Goal: Task Accomplishment & Management: Use online tool/utility

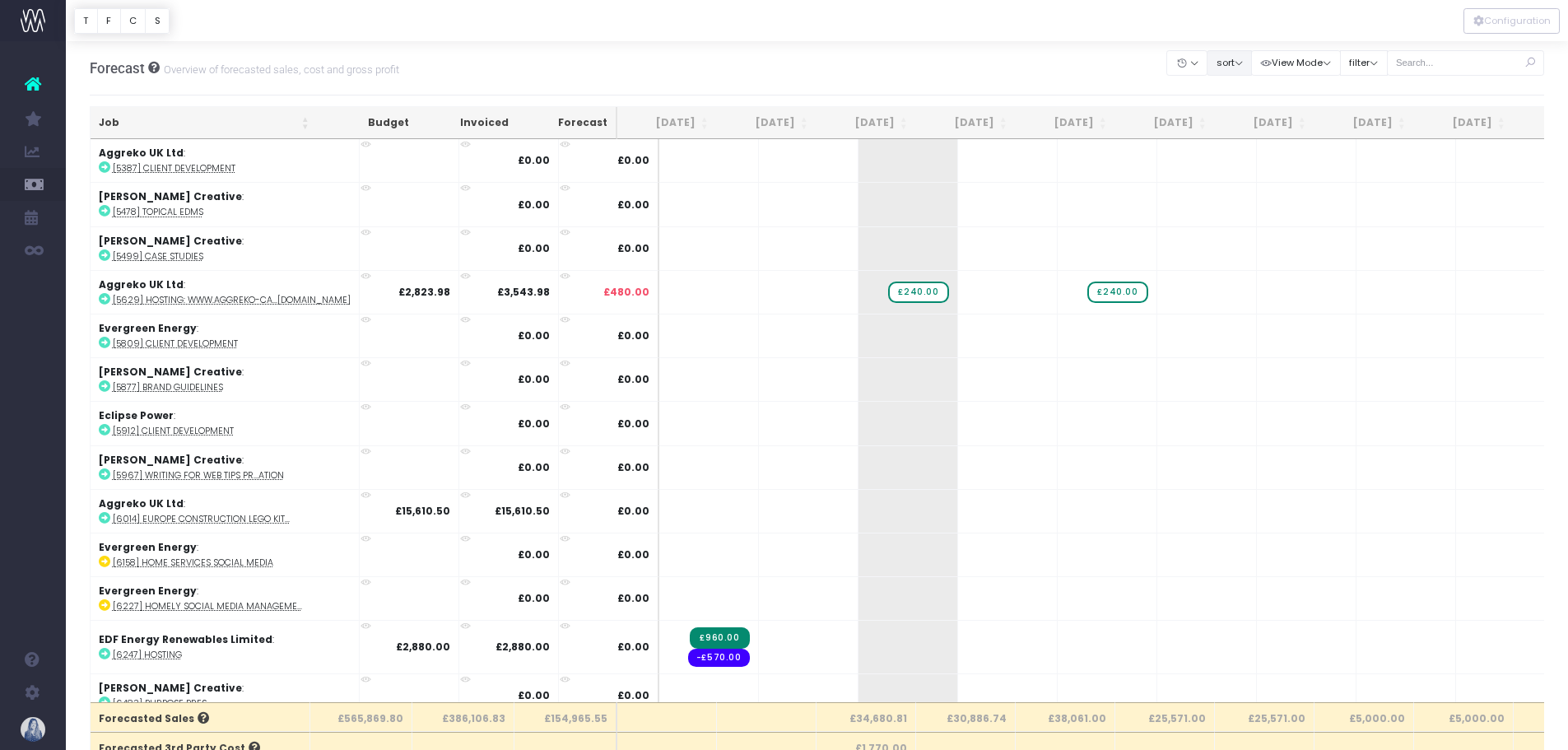
click at [1231, 64] on button "sort" at bounding box center [1229, 63] width 45 height 26
click at [1360, 65] on button "filter" at bounding box center [1364, 63] width 48 height 26
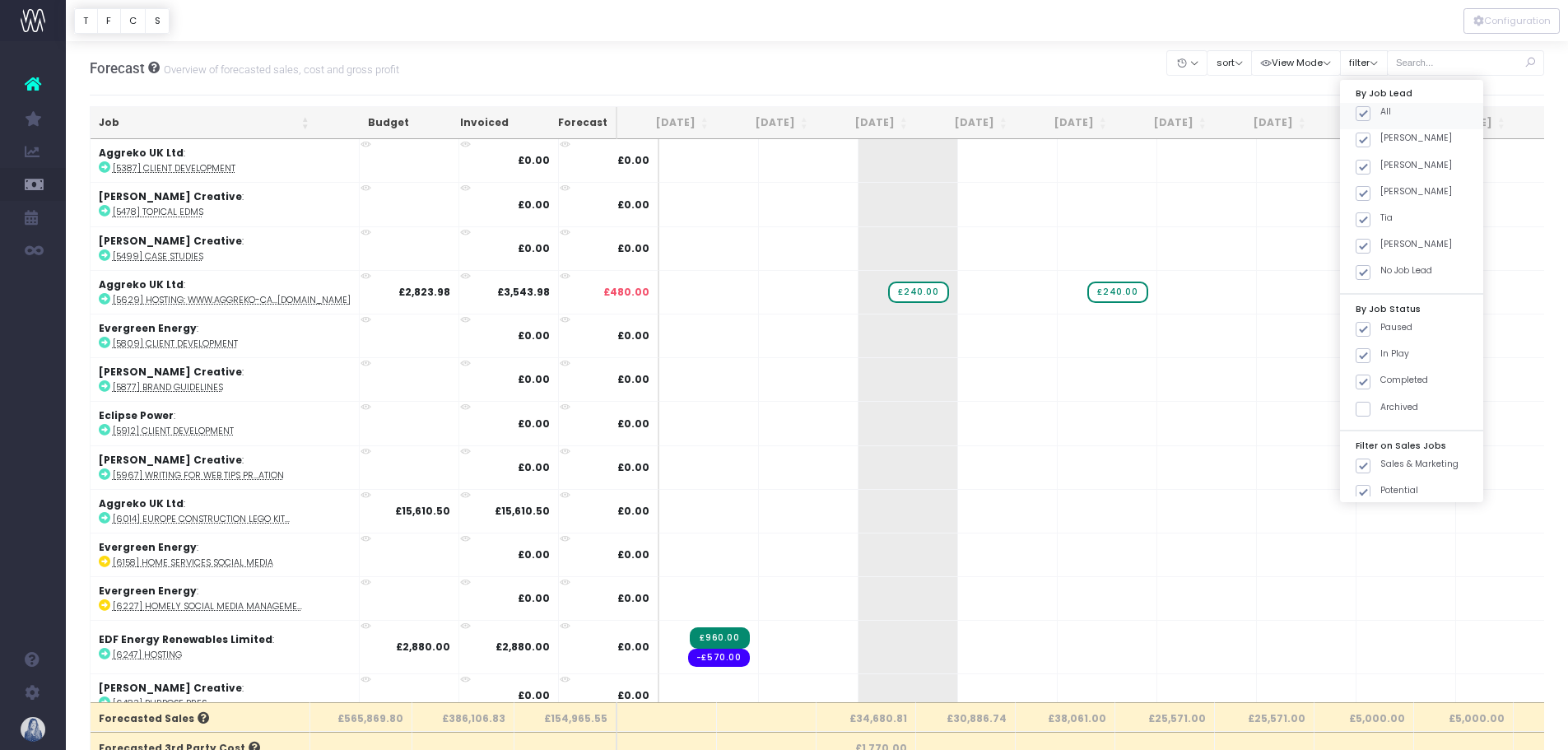
click at [1360, 105] on label "All" at bounding box center [1373, 112] width 35 height 13
click at [1380, 105] on input "All" at bounding box center [1385, 110] width 11 height 11
checkbox input "false"
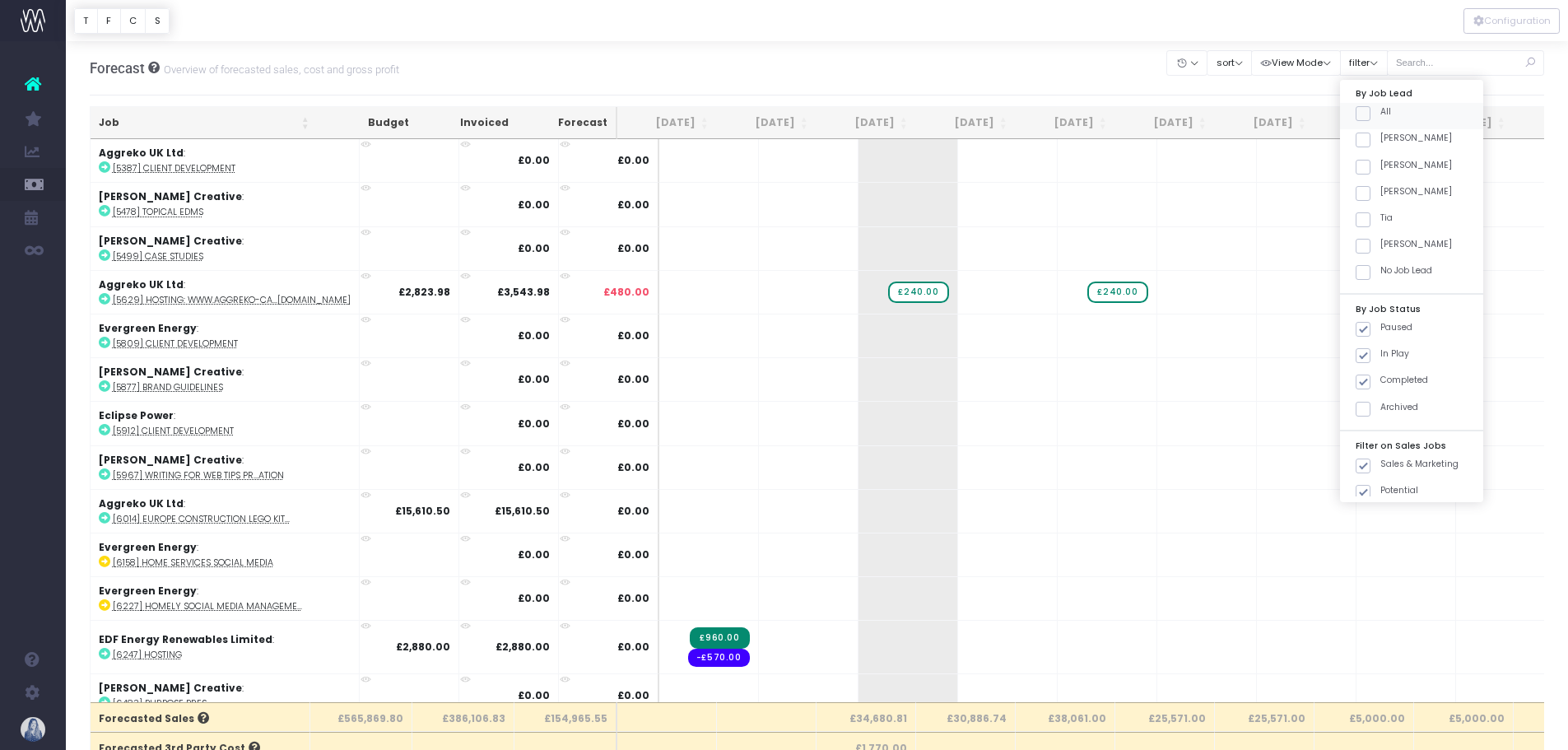
checkbox input "false"
click at [1364, 139] on span at bounding box center [1363, 140] width 15 height 15
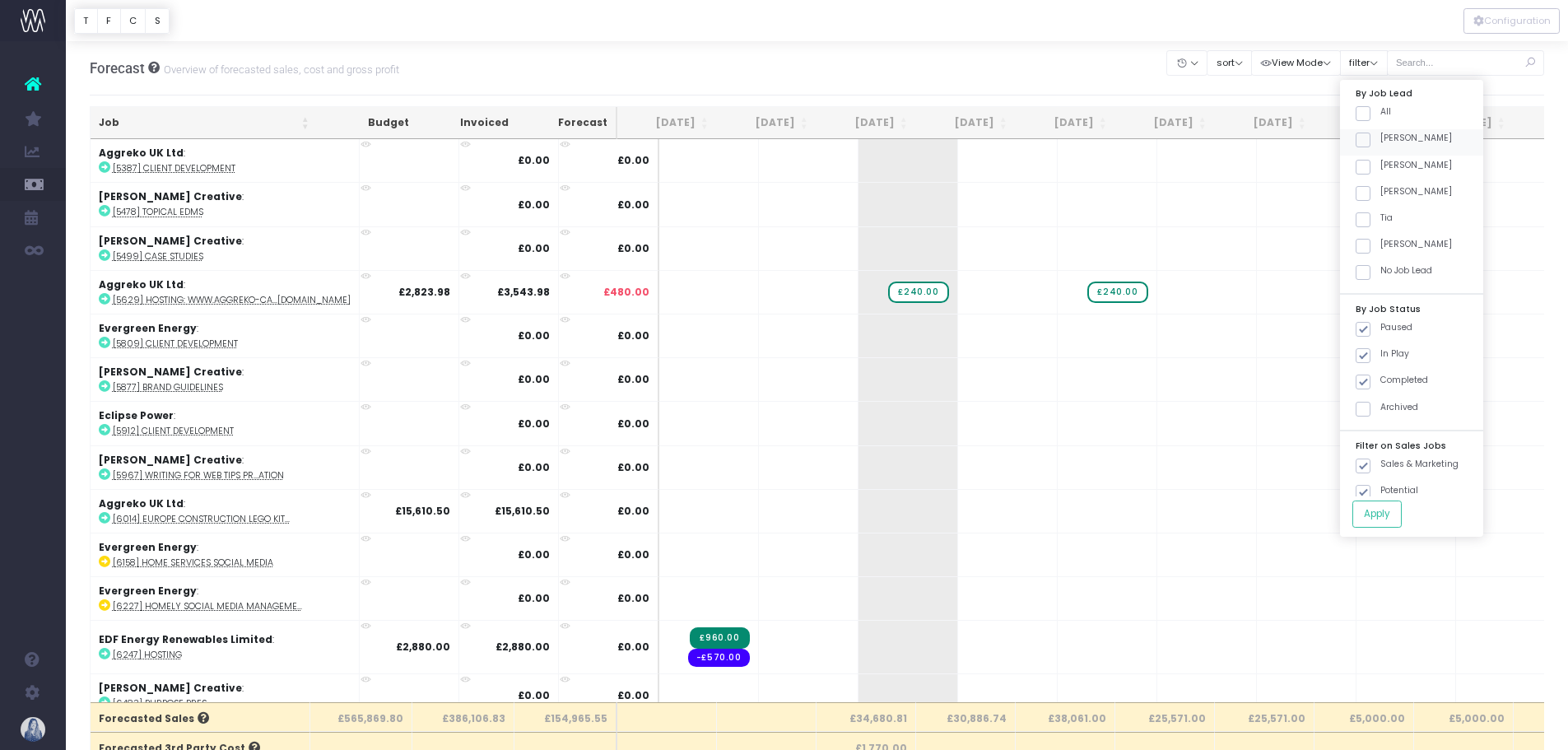
click at [1380, 139] on input "[PERSON_NAME]" at bounding box center [1385, 137] width 11 height 11
checkbox input "true"
click at [1375, 525] on button "Apply" at bounding box center [1377, 514] width 49 height 27
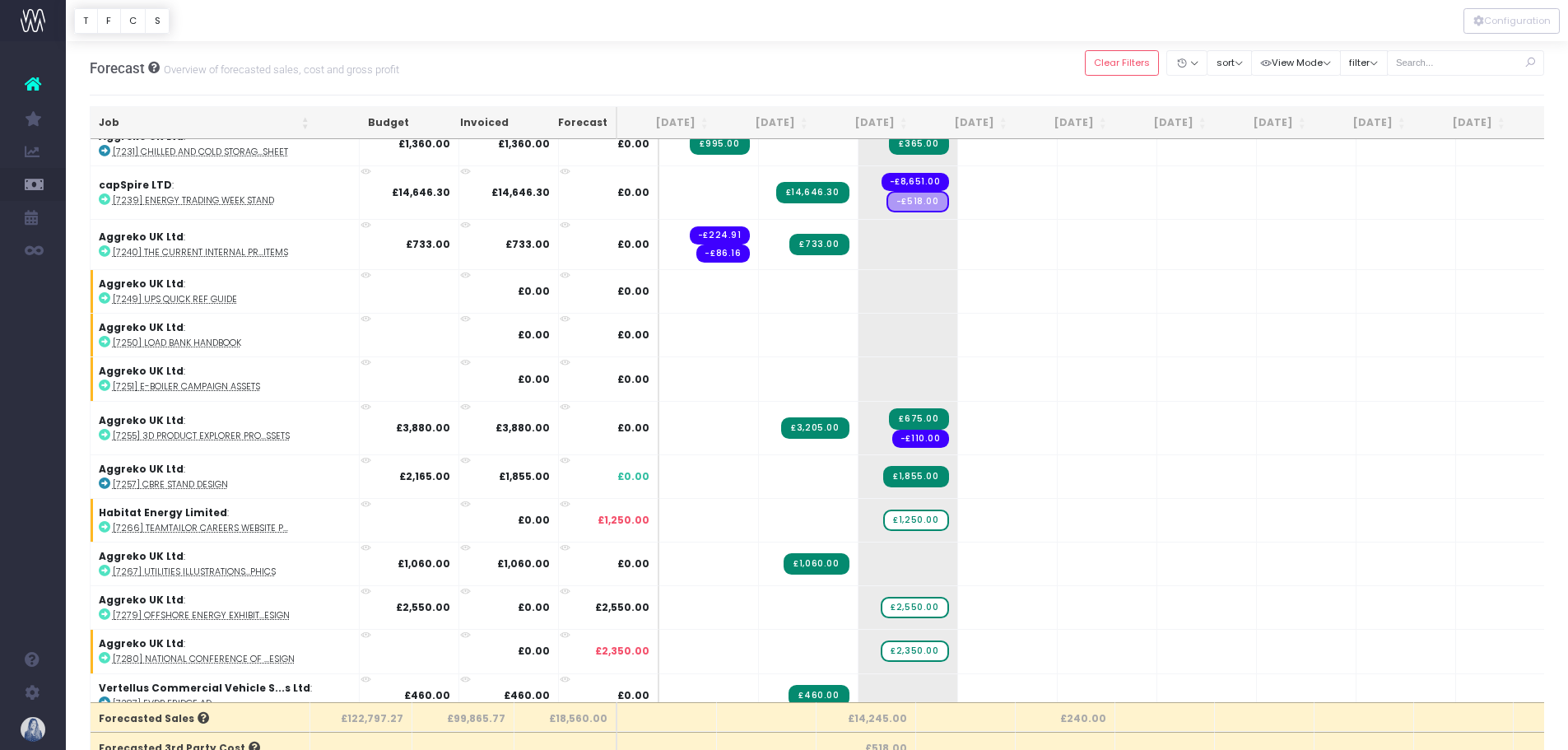
scroll to position [1491, 0]
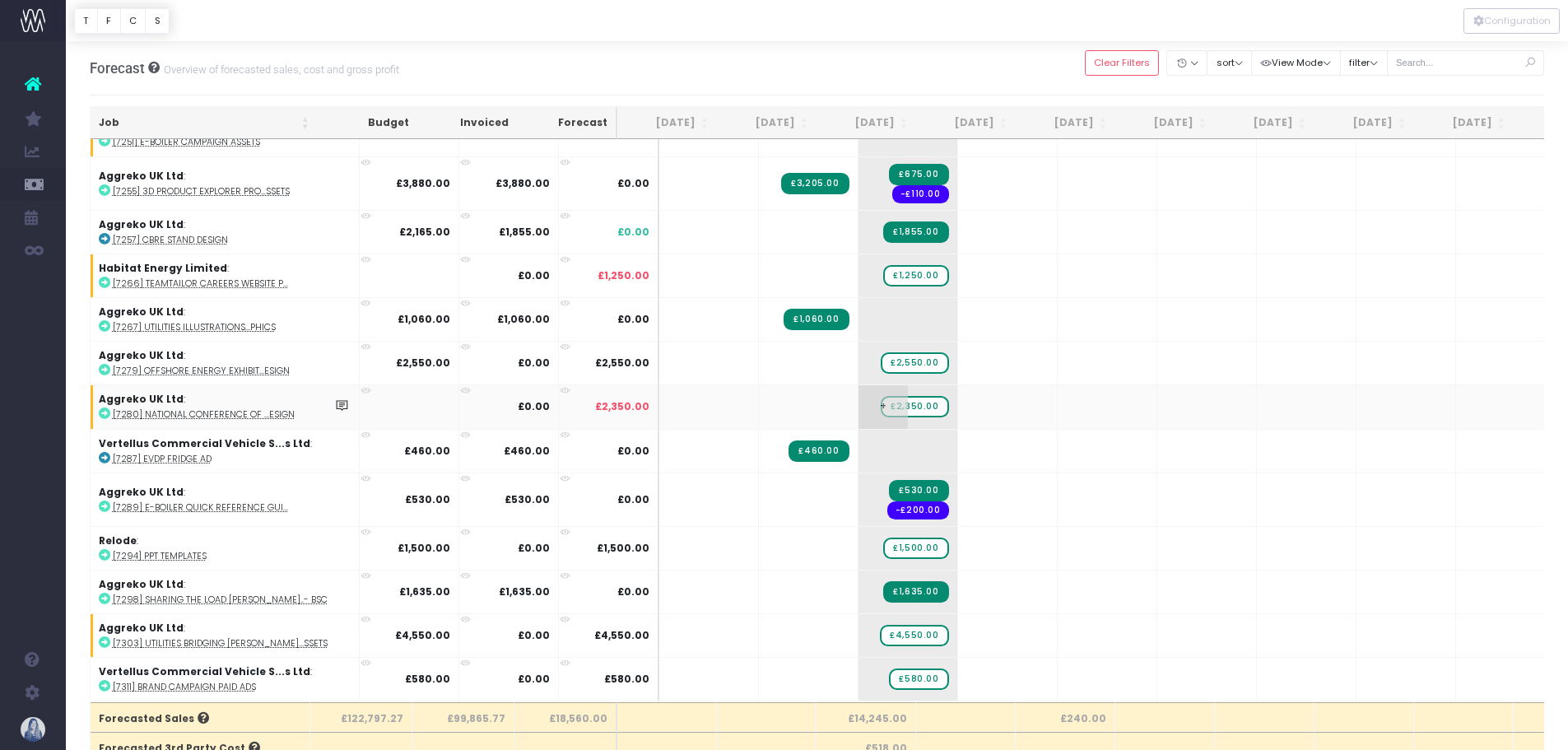
click at [882, 396] on span "£2,350.00" at bounding box center [914, 407] width 67 height 21
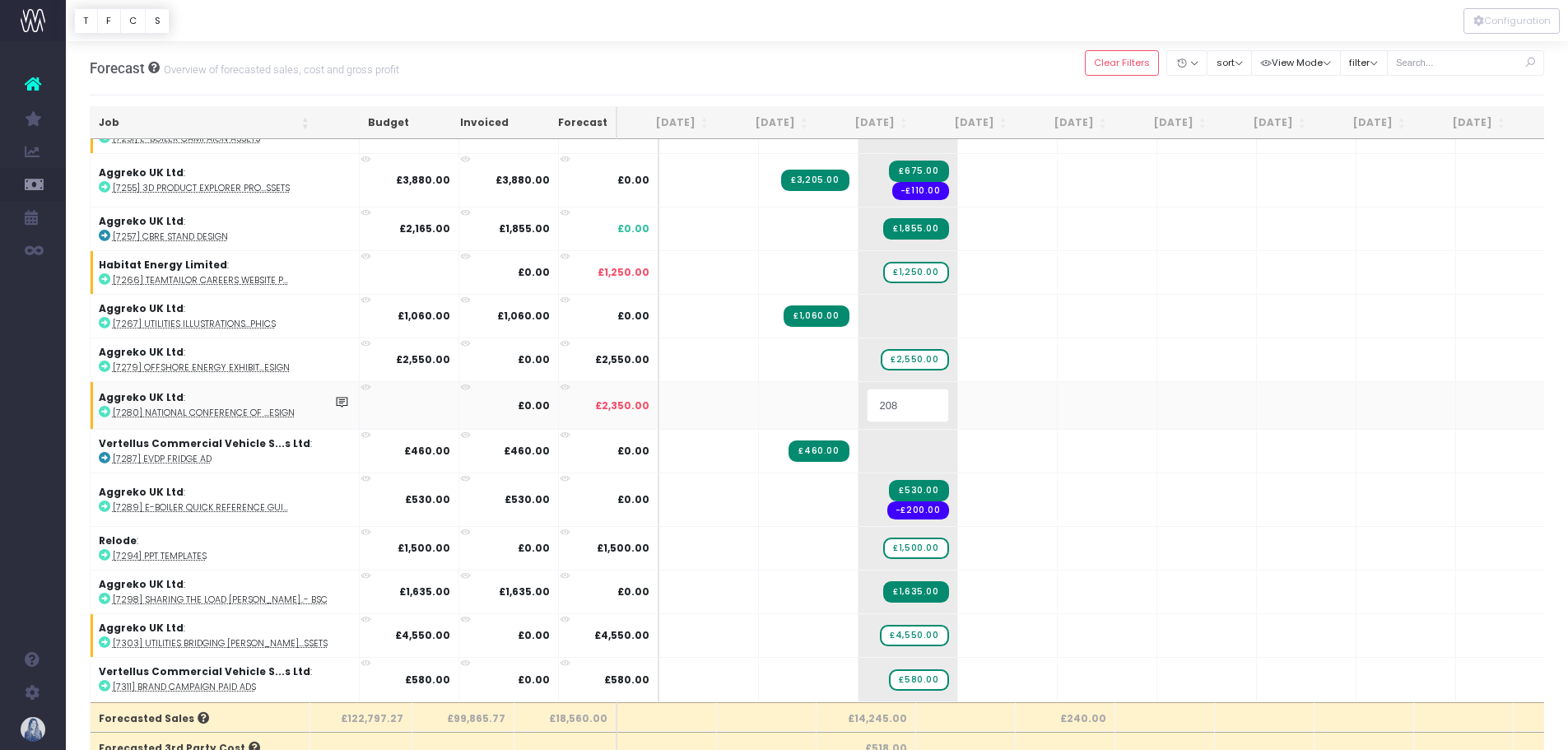
type input "2085"
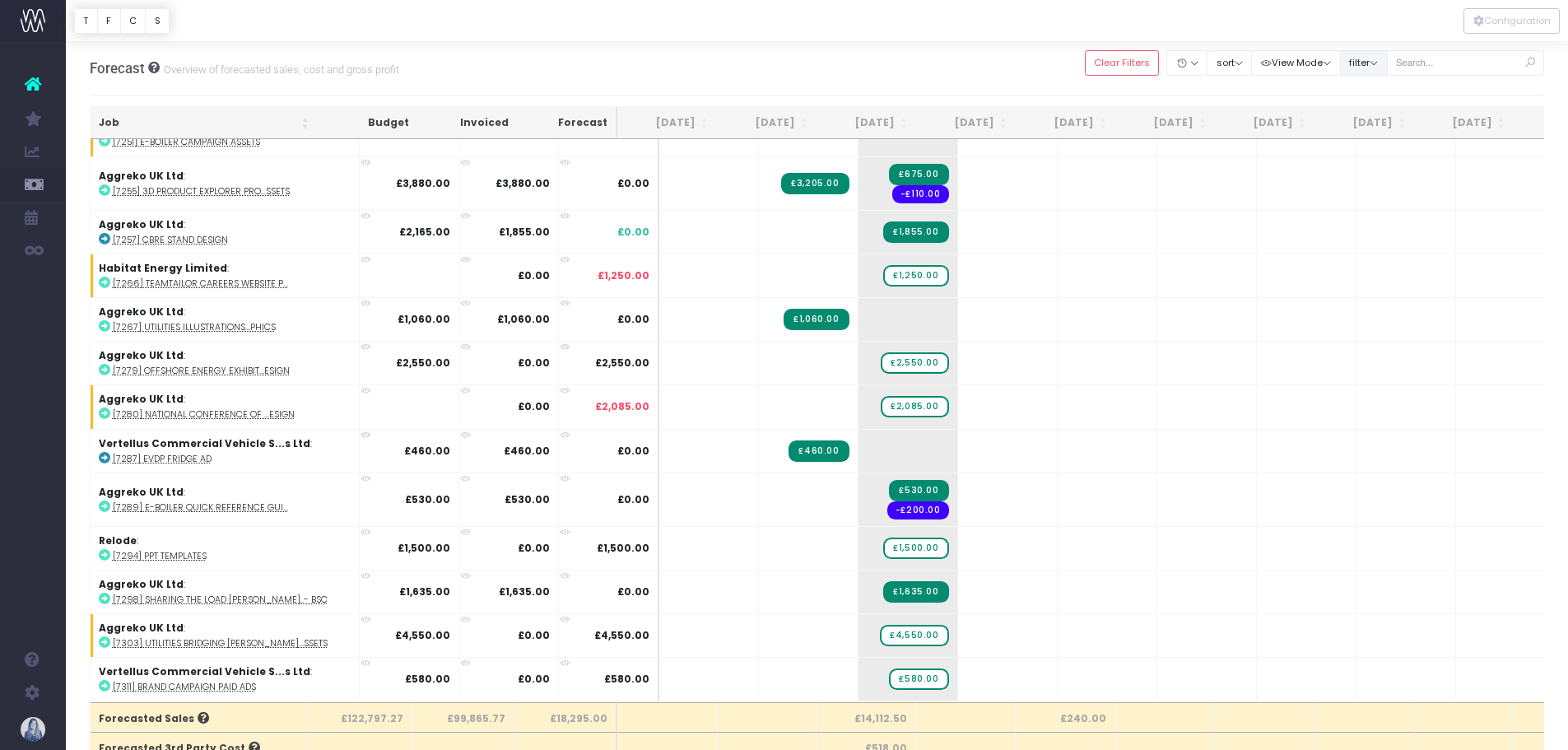
click at [1369, 64] on button "filter" at bounding box center [1364, 63] width 48 height 26
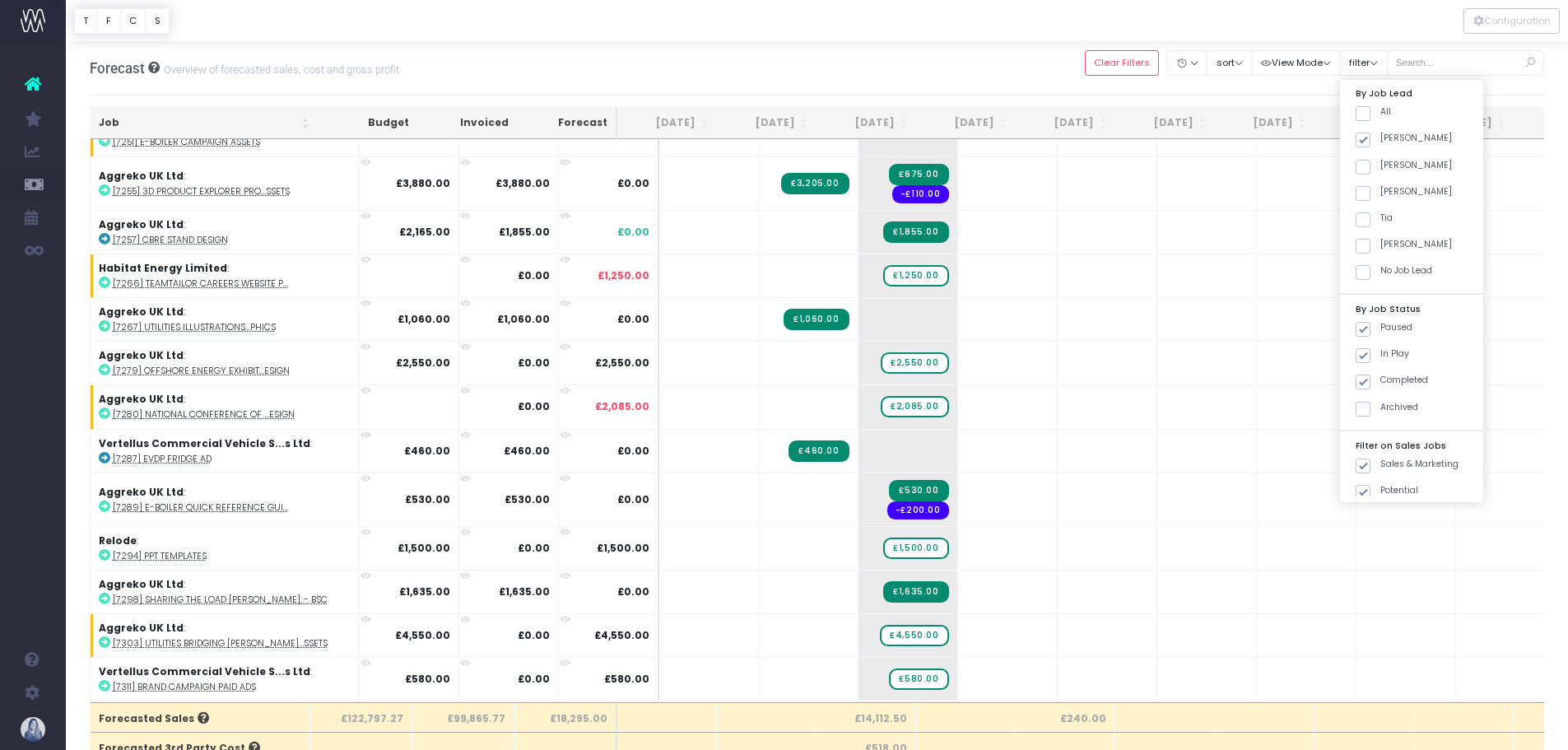
click at [725, 64] on div "Forecast Overview of forecasted sales, cost and gross profit Clear Filters Hide…" at bounding box center [817, 68] width 1455 height 54
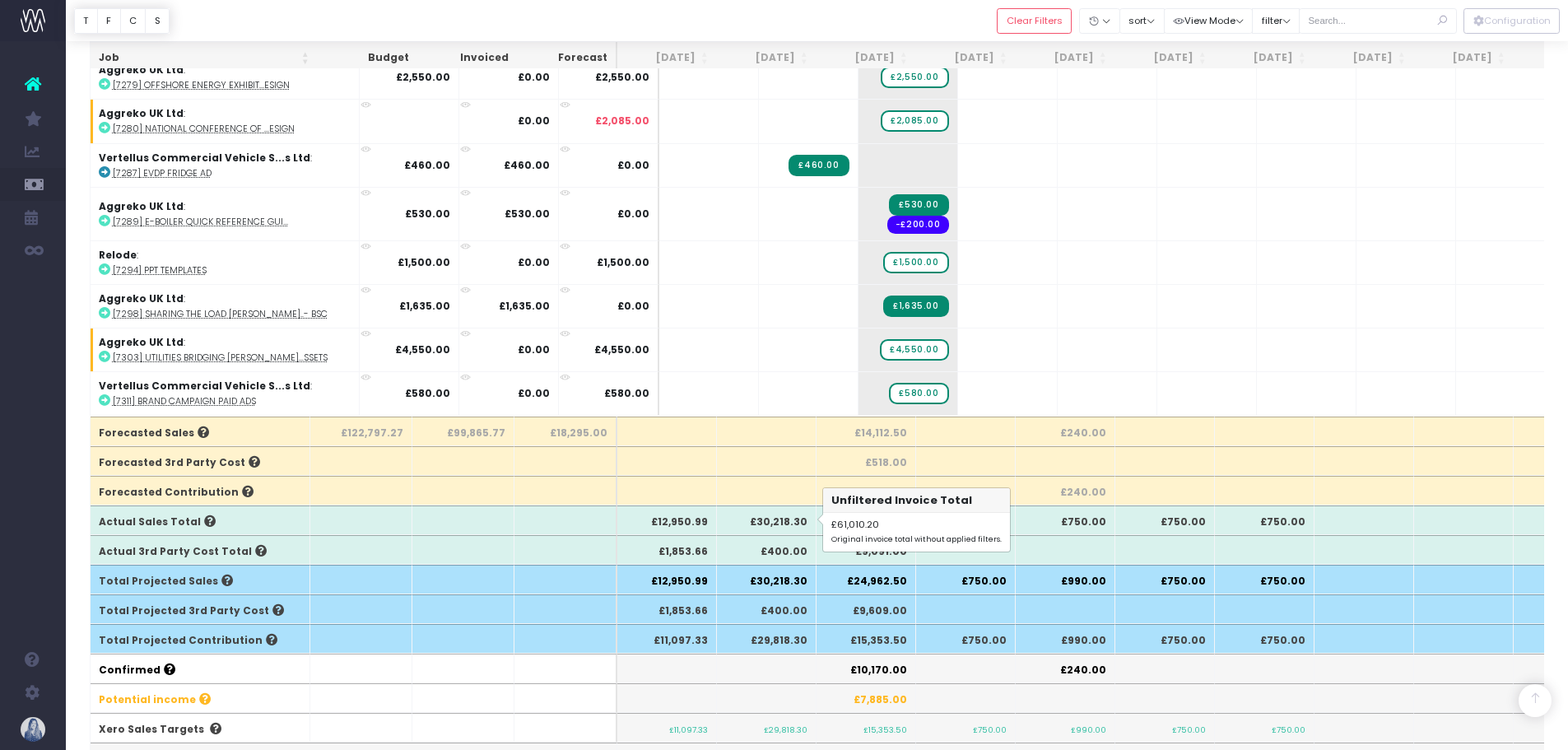
scroll to position [271, 0]
